Goal: Navigation & Orientation: Find specific page/section

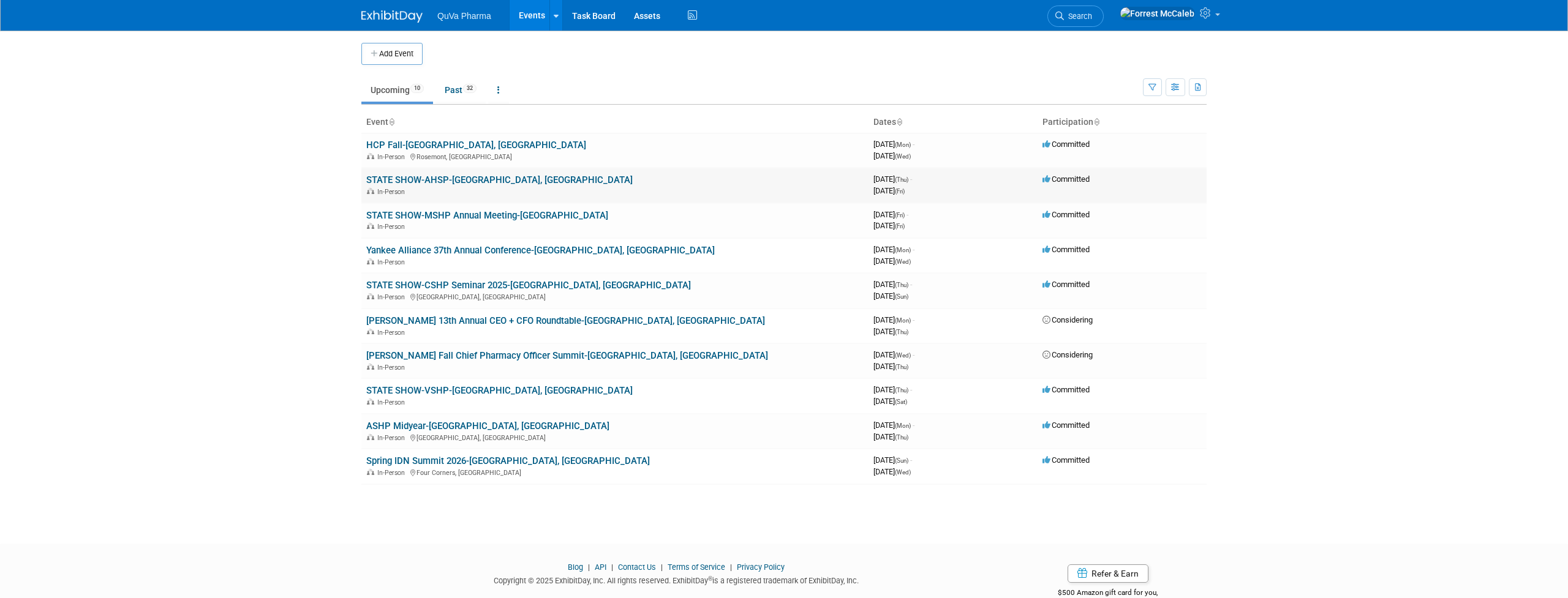
click at [488, 179] on link "STATE SHOW-AHSP-[GEOGRAPHIC_DATA], [GEOGRAPHIC_DATA]" at bounding box center [499, 179] width 267 height 11
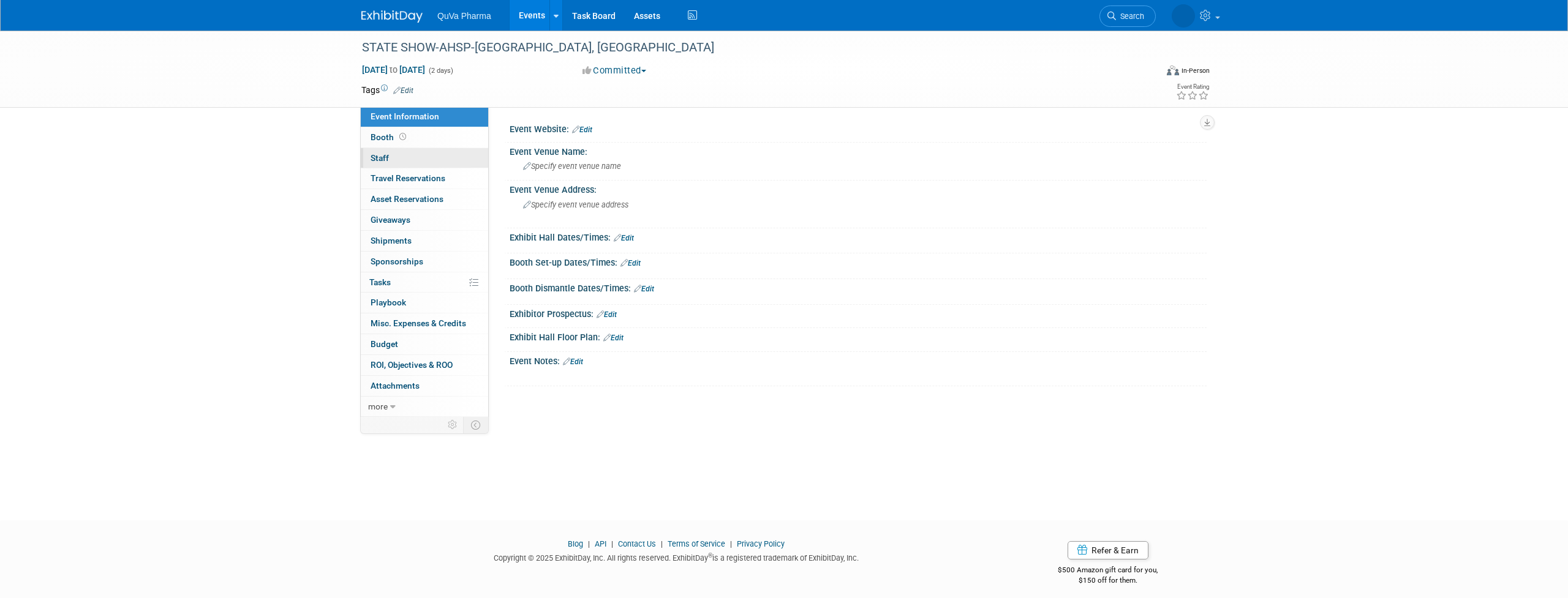
click at [379, 156] on span "Staff 0" at bounding box center [379, 157] width 18 height 10
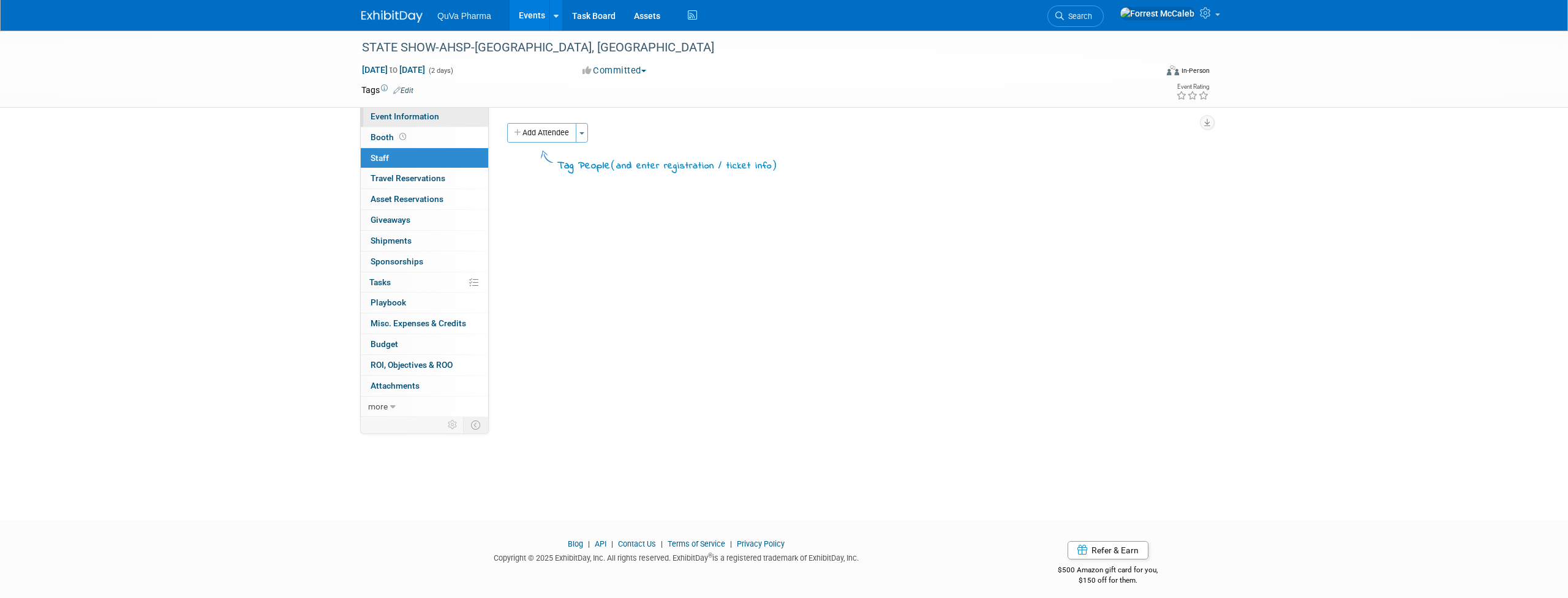
click at [386, 118] on span "Event Information" at bounding box center [405, 116] width 69 height 10
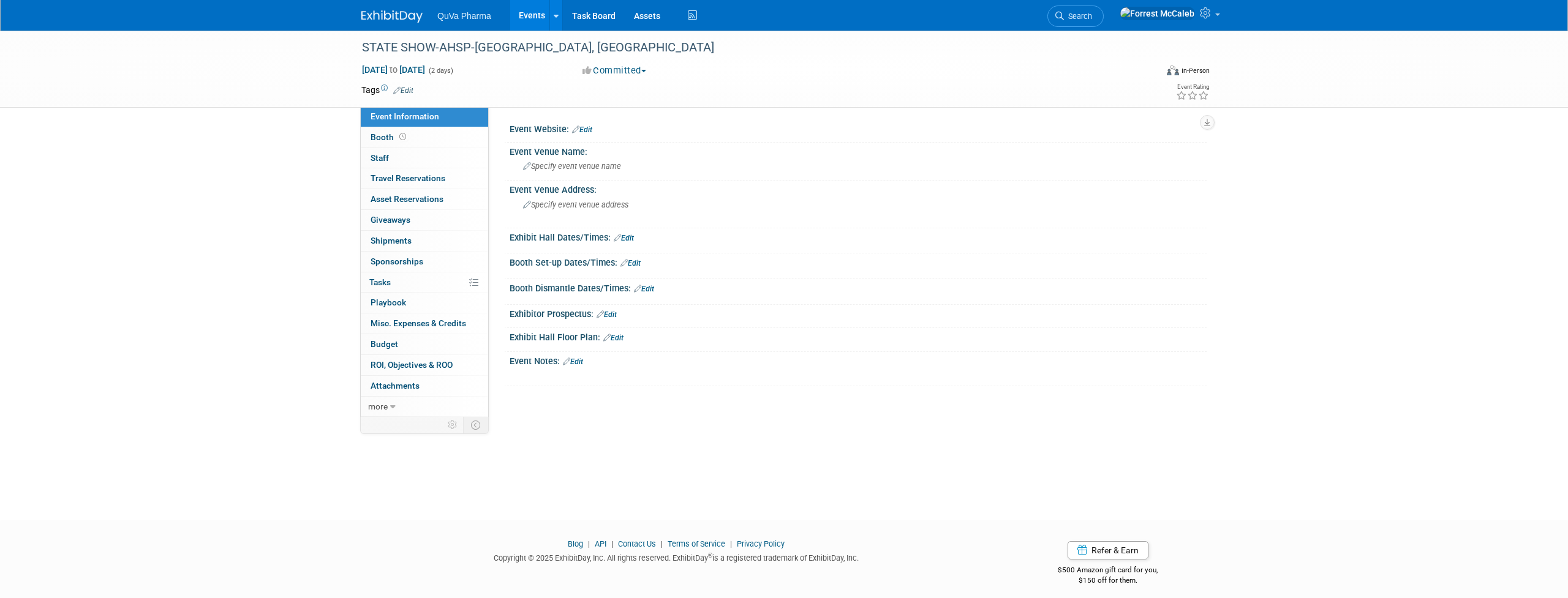
click at [531, 15] on link "Events" at bounding box center [531, 15] width 45 height 31
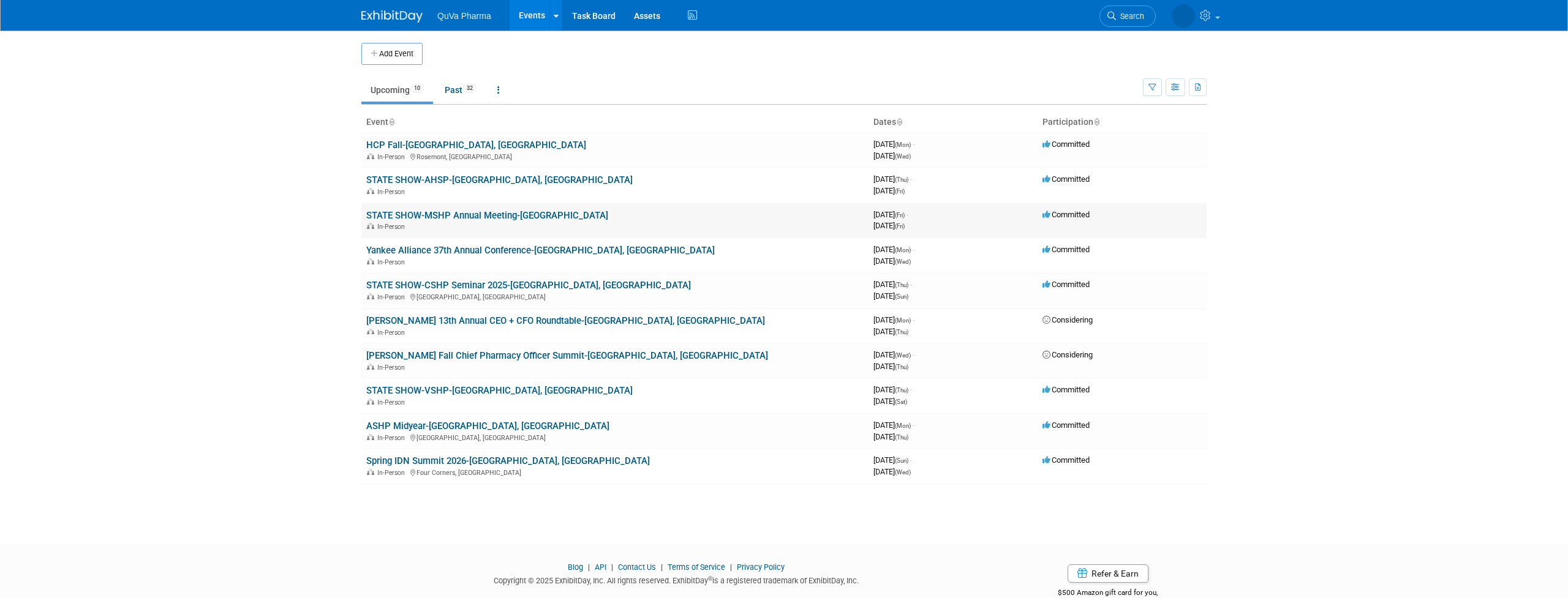
click at [462, 210] on link "STATE SHOW-MSHP Annual Meeting-[GEOGRAPHIC_DATA]" at bounding box center [487, 215] width 242 height 11
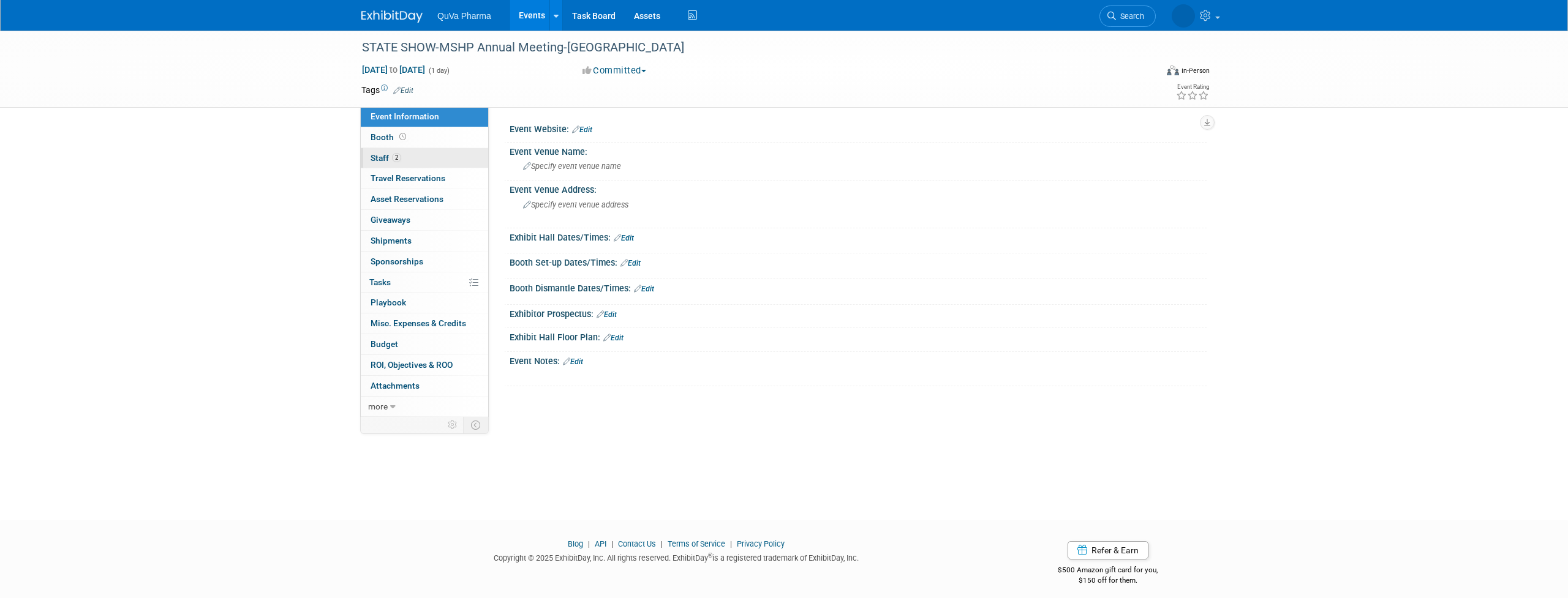
click at [380, 157] on span "Staff 2" at bounding box center [385, 157] width 31 height 10
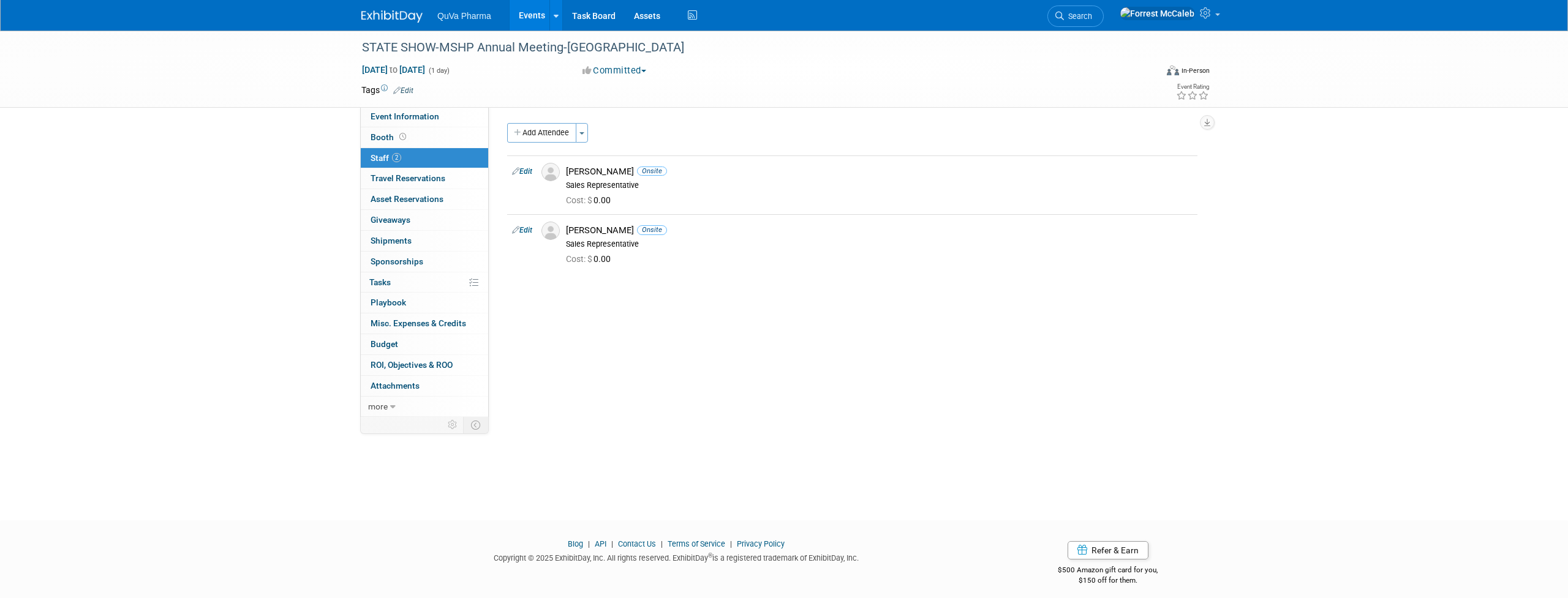
click at [527, 13] on link "Events" at bounding box center [531, 15] width 45 height 31
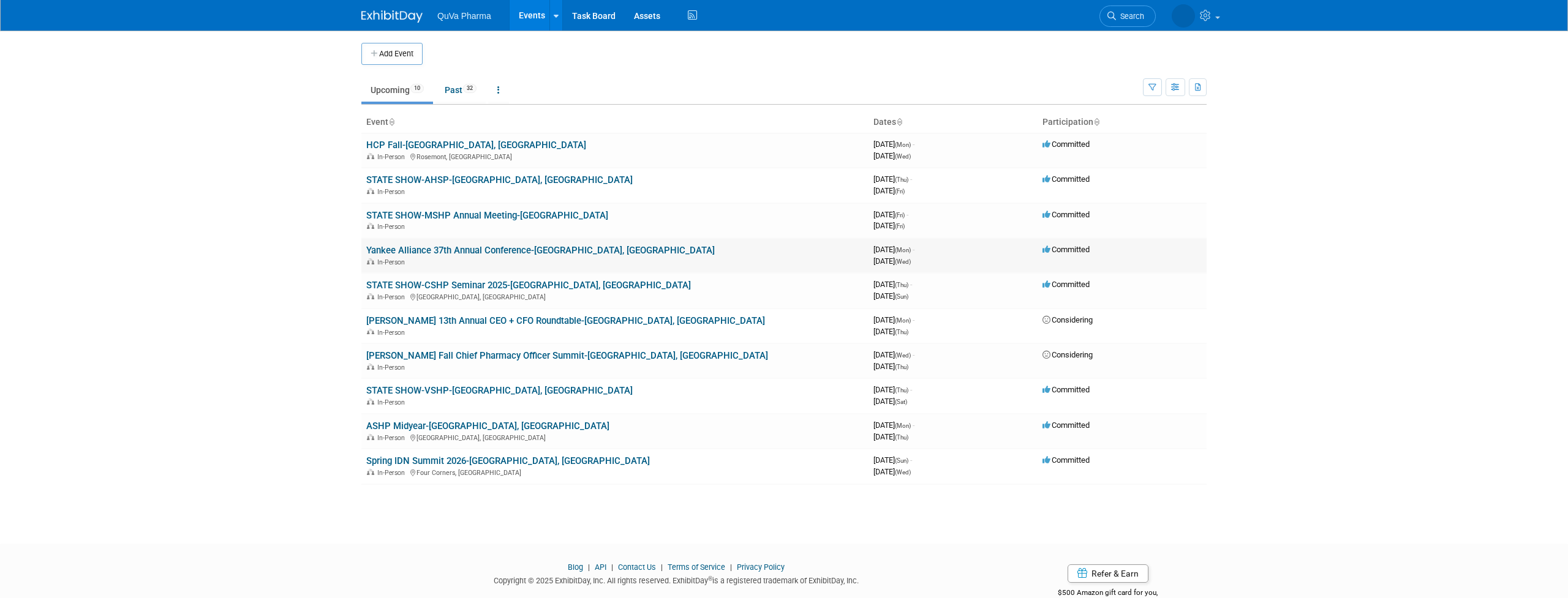
click at [447, 248] on link "Yankee Alliance 37th Annual Conference-[GEOGRAPHIC_DATA], [GEOGRAPHIC_DATA]" at bounding box center [540, 250] width 348 height 11
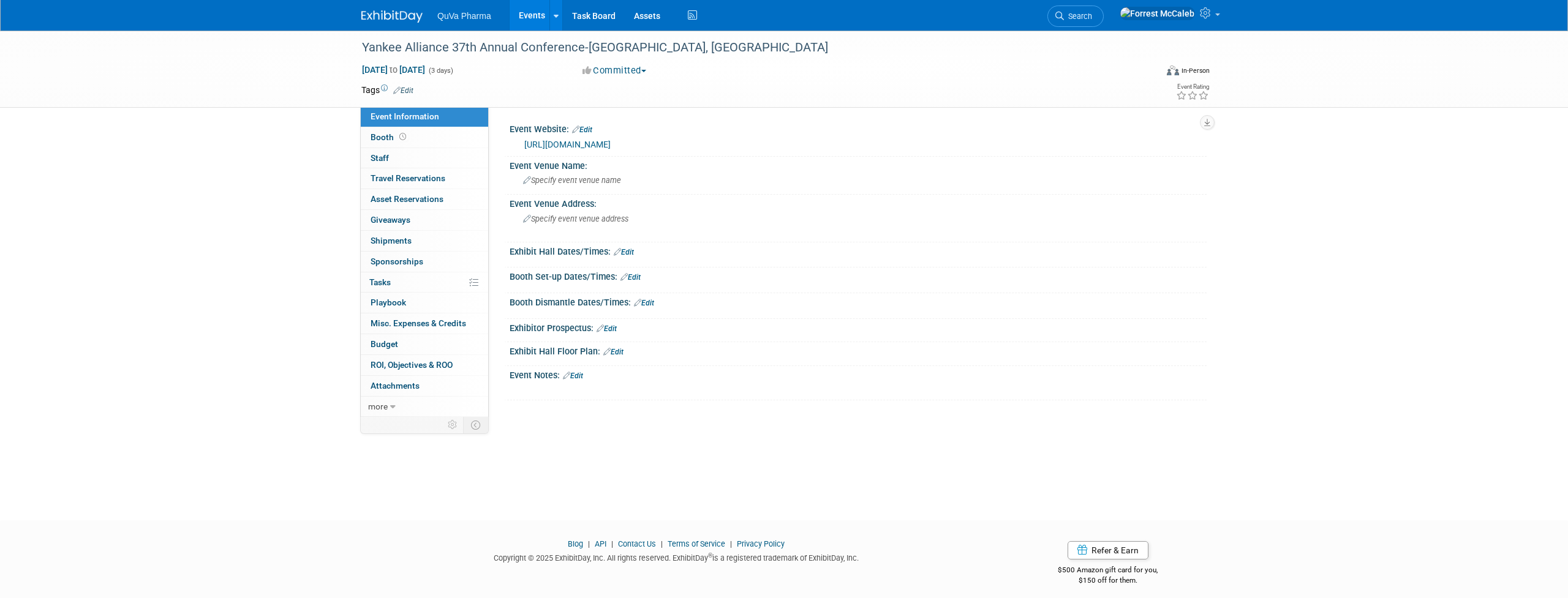
click at [533, 15] on link "Events" at bounding box center [531, 15] width 45 height 31
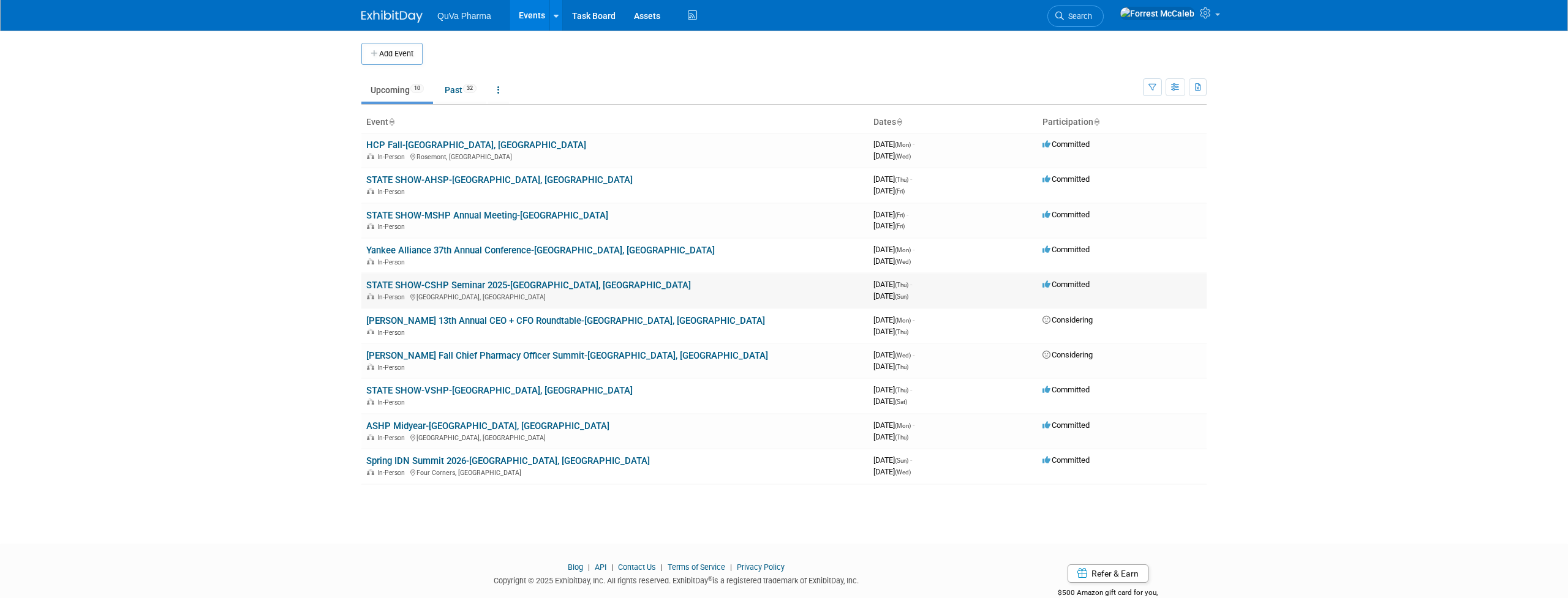
click at [408, 280] on link "STATE SHOW-CSHP Seminar 2025-[GEOGRAPHIC_DATA], [GEOGRAPHIC_DATA]" at bounding box center [528, 285] width 325 height 11
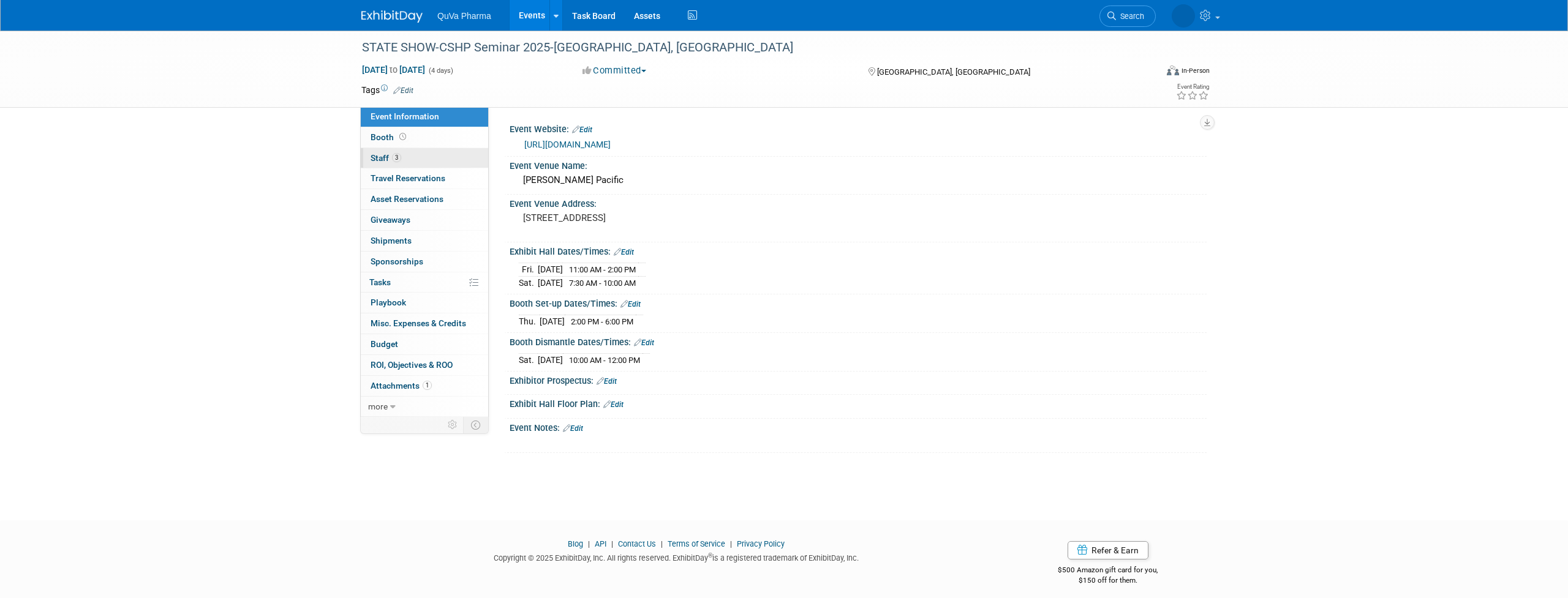
click at [380, 157] on span "Staff 3" at bounding box center [385, 157] width 31 height 10
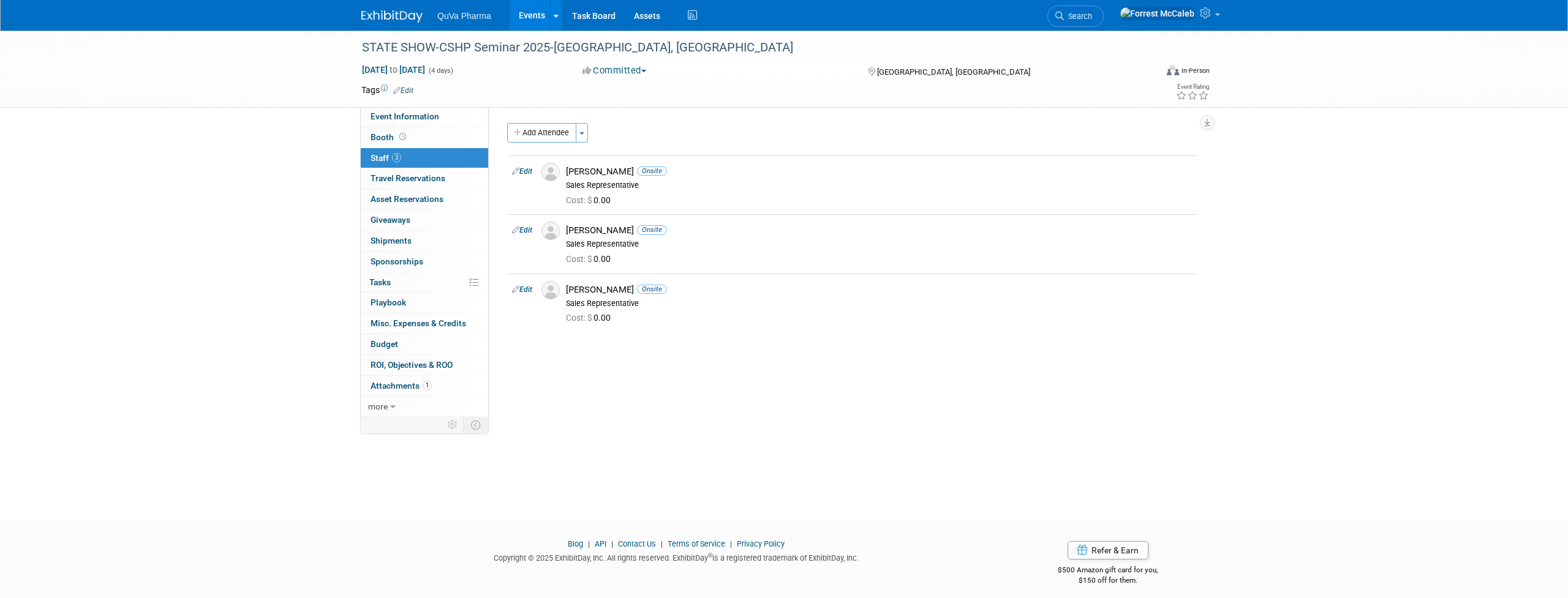
click at [531, 15] on link "Events" at bounding box center [531, 15] width 45 height 31
